Goal: Transaction & Acquisition: Purchase product/service

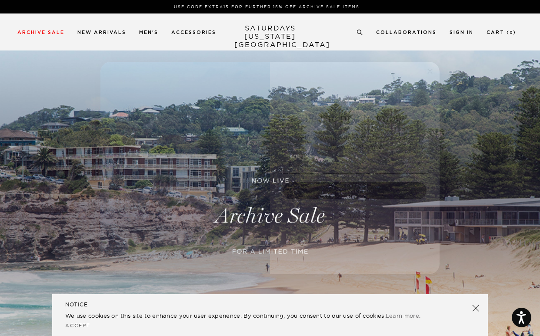
click at [350, 219] on button "No Thanks" at bounding box center [354, 216] width 147 height 17
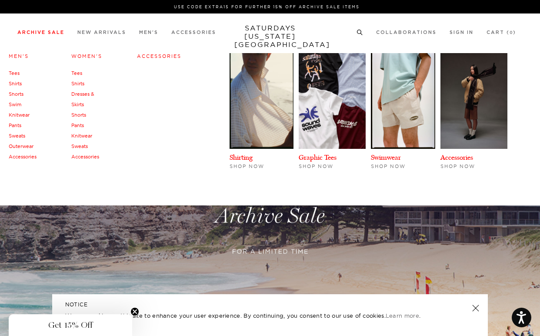
click at [20, 56] on link "Men's" at bounding box center [19, 56] width 20 height 6
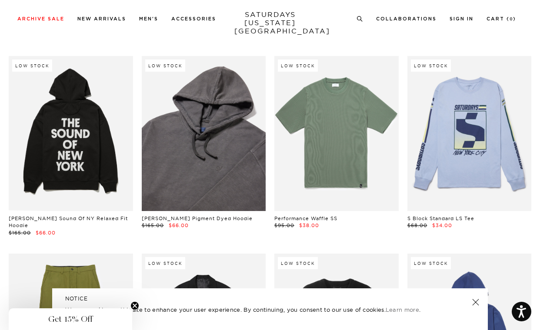
scroll to position [11522, 0]
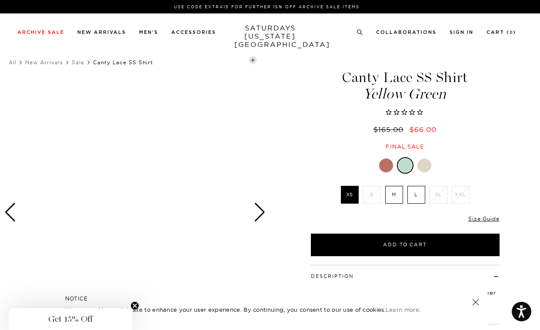
click at [260, 212] on div "Next slide" at bounding box center [260, 212] width 12 height 19
click at [267, 205] on div at bounding box center [135, 212] width 270 height 337
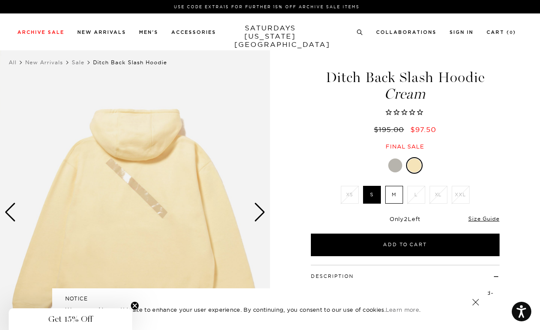
click at [264, 221] on div "Next slide" at bounding box center [260, 212] width 12 height 19
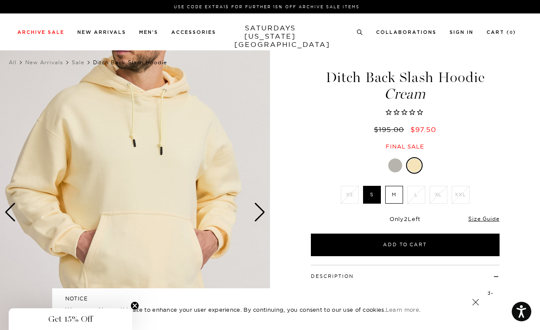
click at [264, 221] on div "Next slide" at bounding box center [260, 212] width 12 height 19
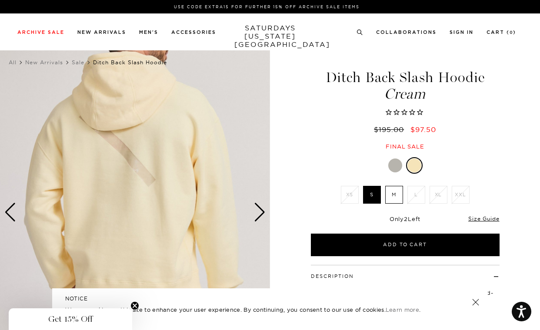
click at [259, 213] on div "Next slide" at bounding box center [260, 212] width 12 height 19
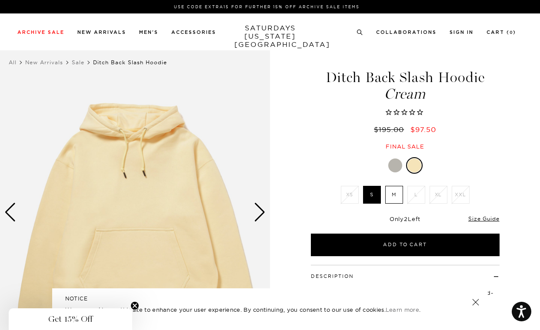
click at [259, 213] on div "Next slide" at bounding box center [260, 212] width 12 height 19
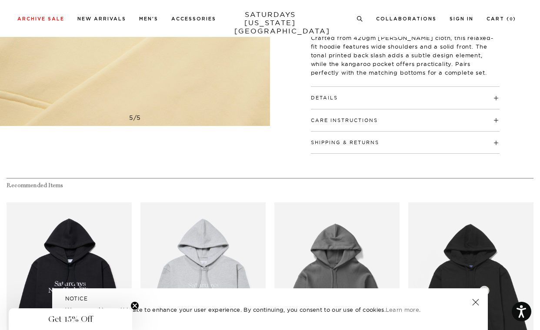
scroll to position [252, 0]
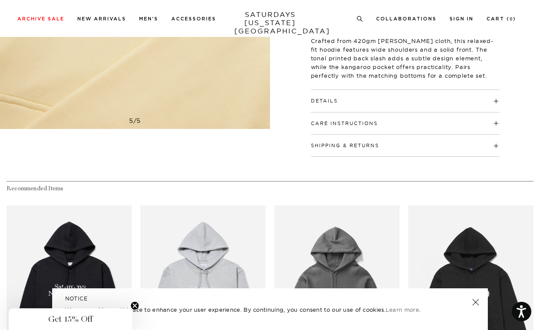
click at [348, 99] on h4 "Details" at bounding box center [405, 97] width 189 height 14
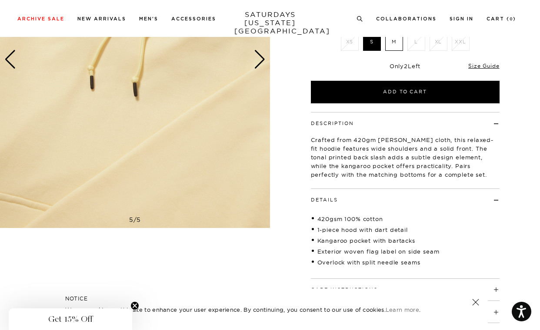
scroll to position [153, 0]
click at [264, 59] on div "Next slide" at bounding box center [260, 59] width 12 height 19
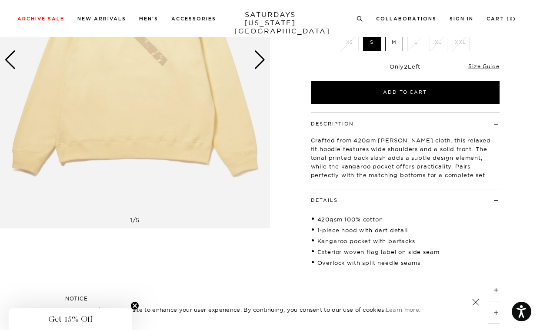
scroll to position [67, 0]
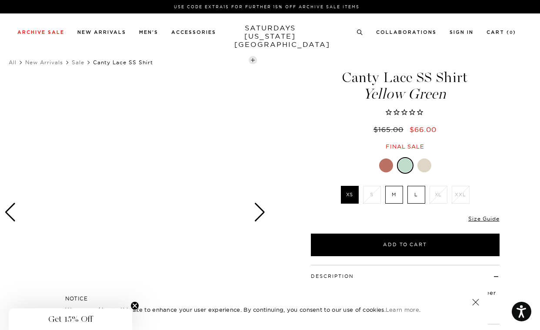
click at [256, 210] on div "Next slide" at bounding box center [260, 212] width 12 height 19
click at [386, 170] on div at bounding box center [386, 166] width 14 height 14
